Goal: Find contact information: Find contact information

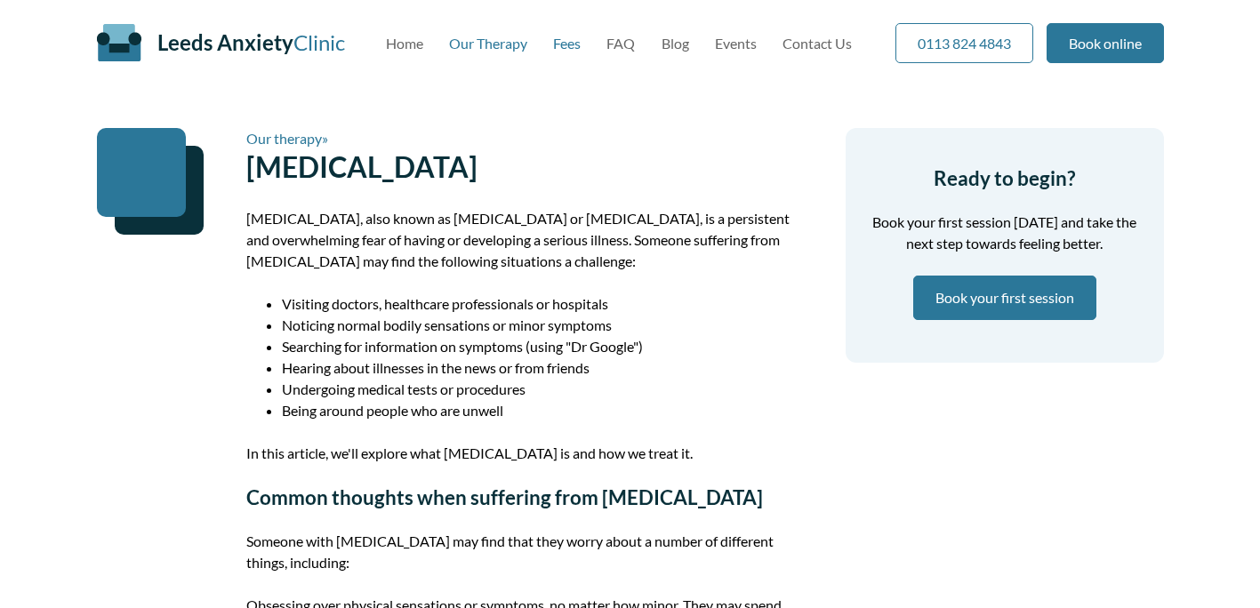
click at [562, 37] on link "Fees" at bounding box center [567, 43] width 28 height 17
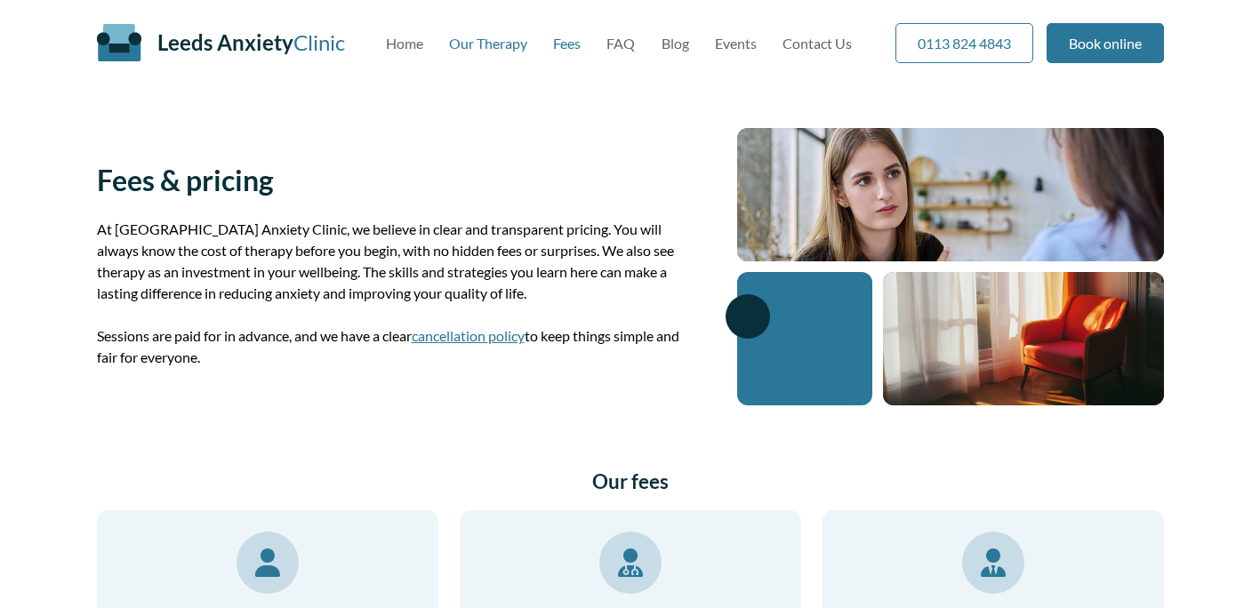
click at [494, 42] on link "Our Therapy" at bounding box center [488, 43] width 78 height 17
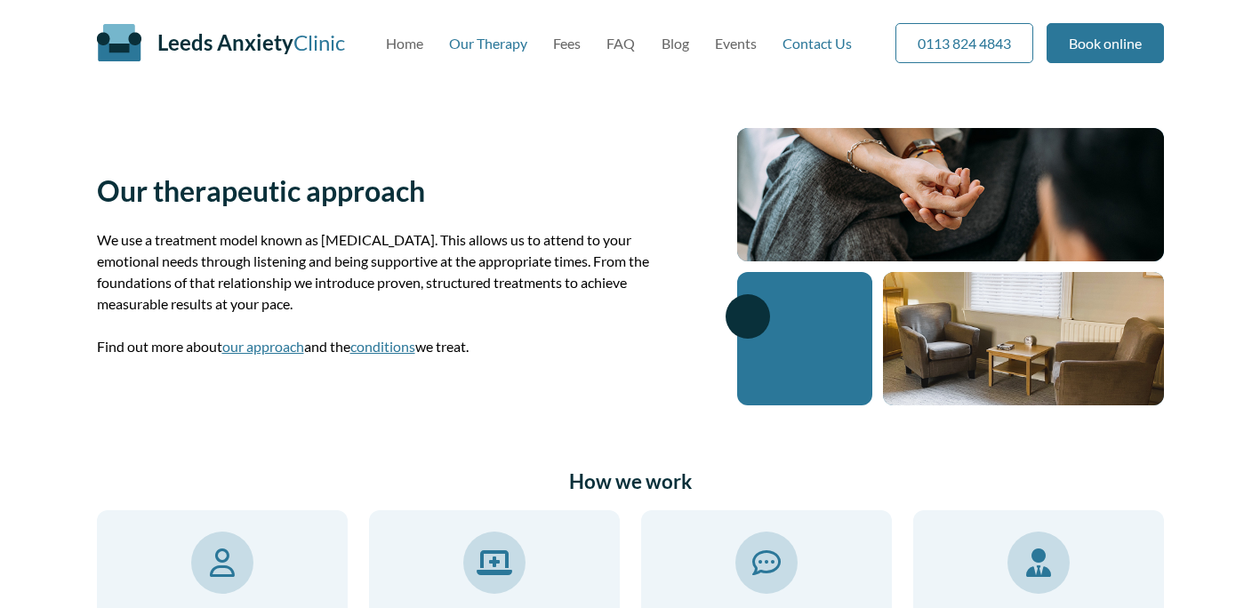
click at [790, 44] on link "Contact Us" at bounding box center [816, 43] width 69 height 17
